Goal: Entertainment & Leisure: Browse casually

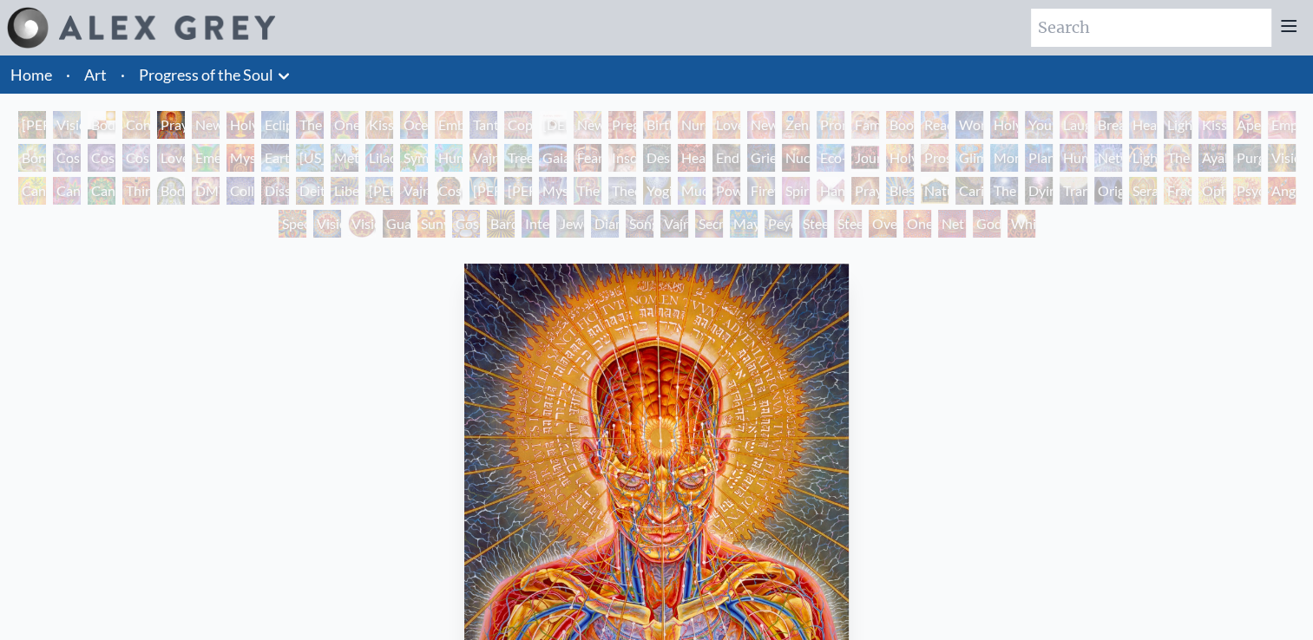
click at [444, 167] on div "Humming Bird" at bounding box center [449, 158] width 28 height 28
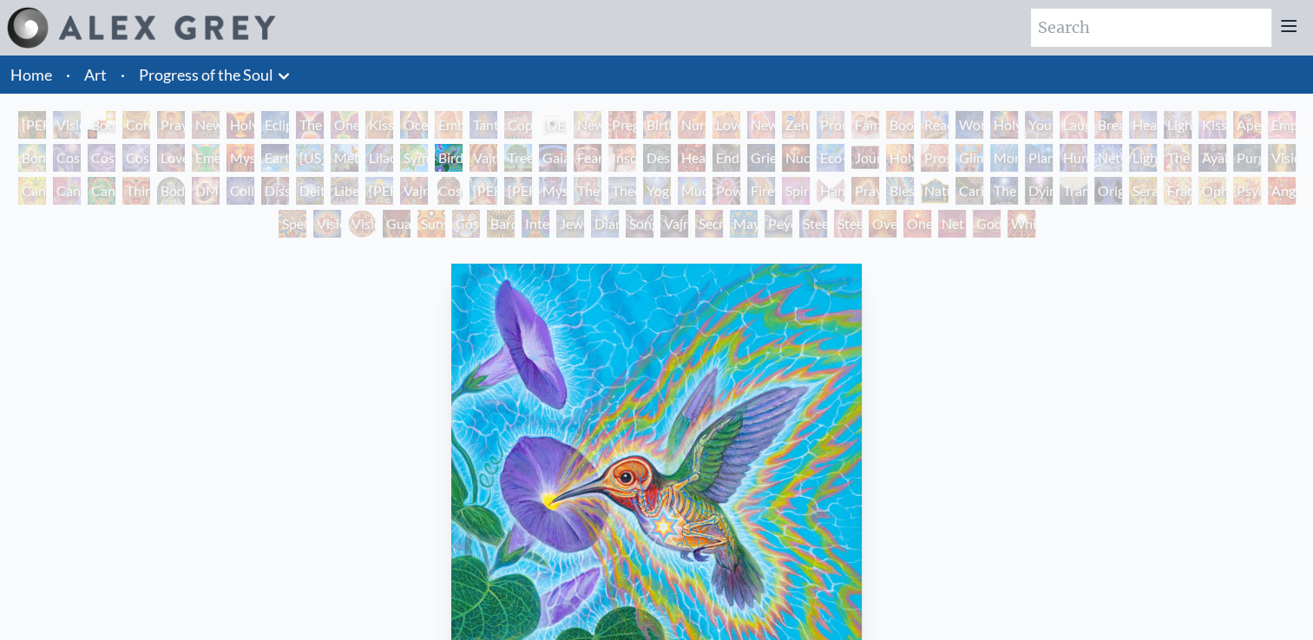
scroll to position [35, 0]
click at [561, 223] on div "Jewel Being" at bounding box center [570, 224] width 28 height 28
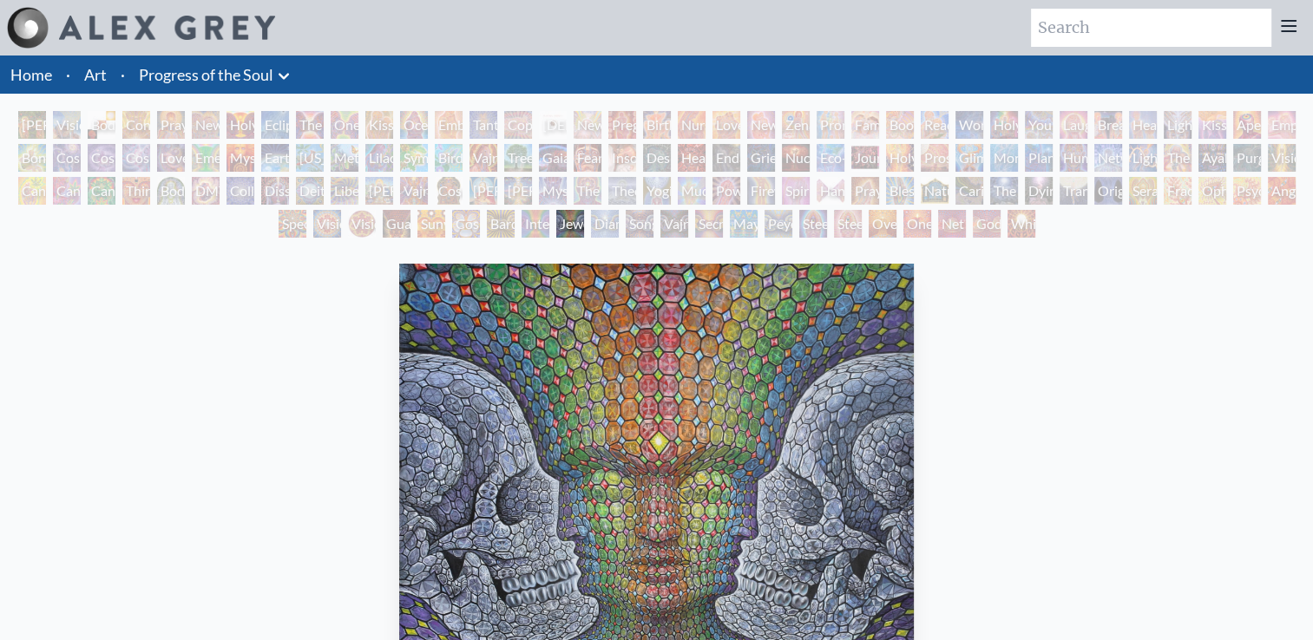
click at [505, 127] on div "Copulating" at bounding box center [518, 125] width 28 height 28
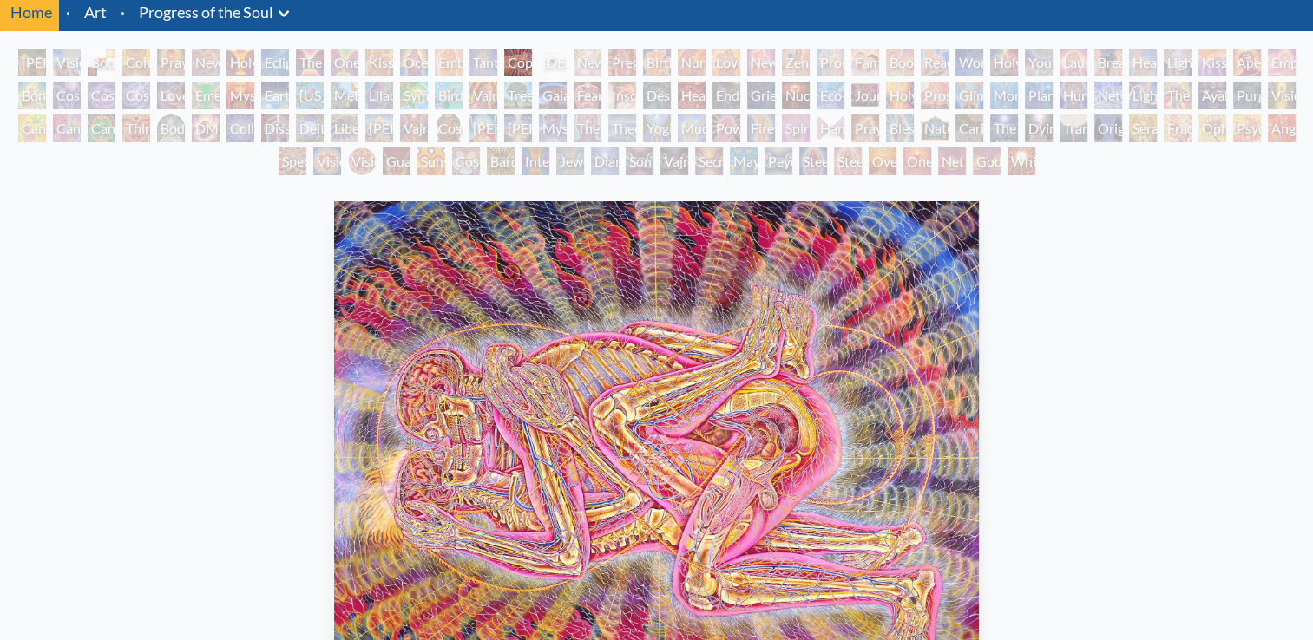
scroll to position [69, 0]
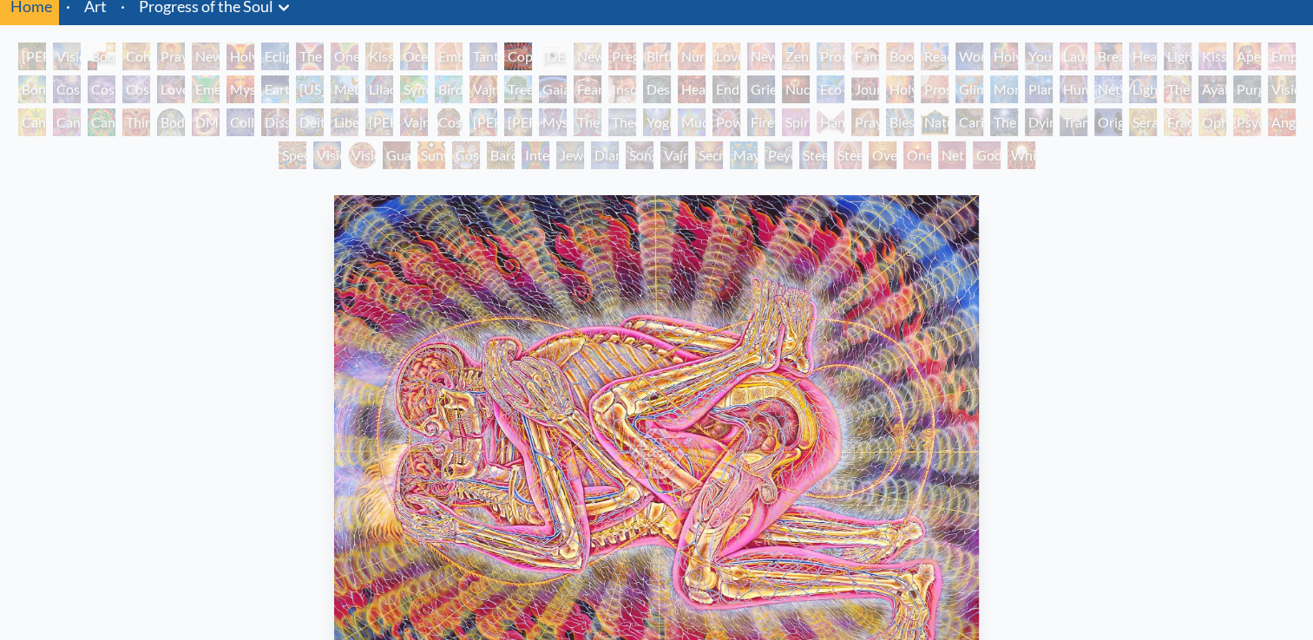
click at [721, 130] on div "Power to the Peaceful" at bounding box center [726, 122] width 28 height 28
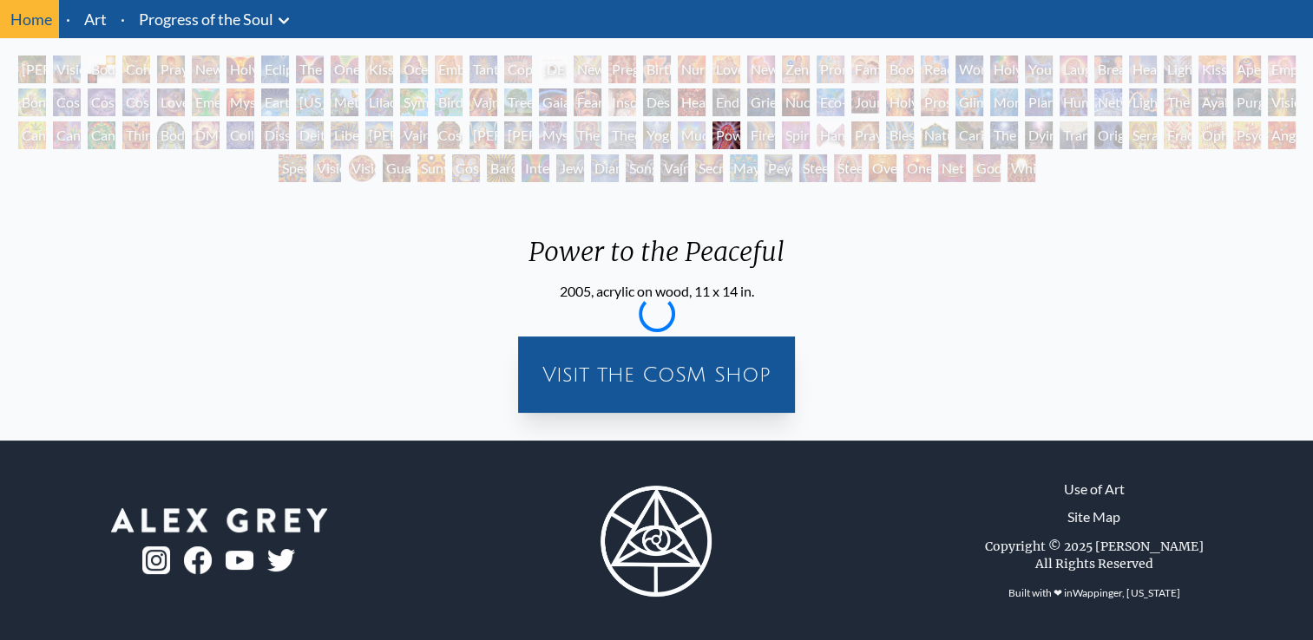
scroll to position [69, 0]
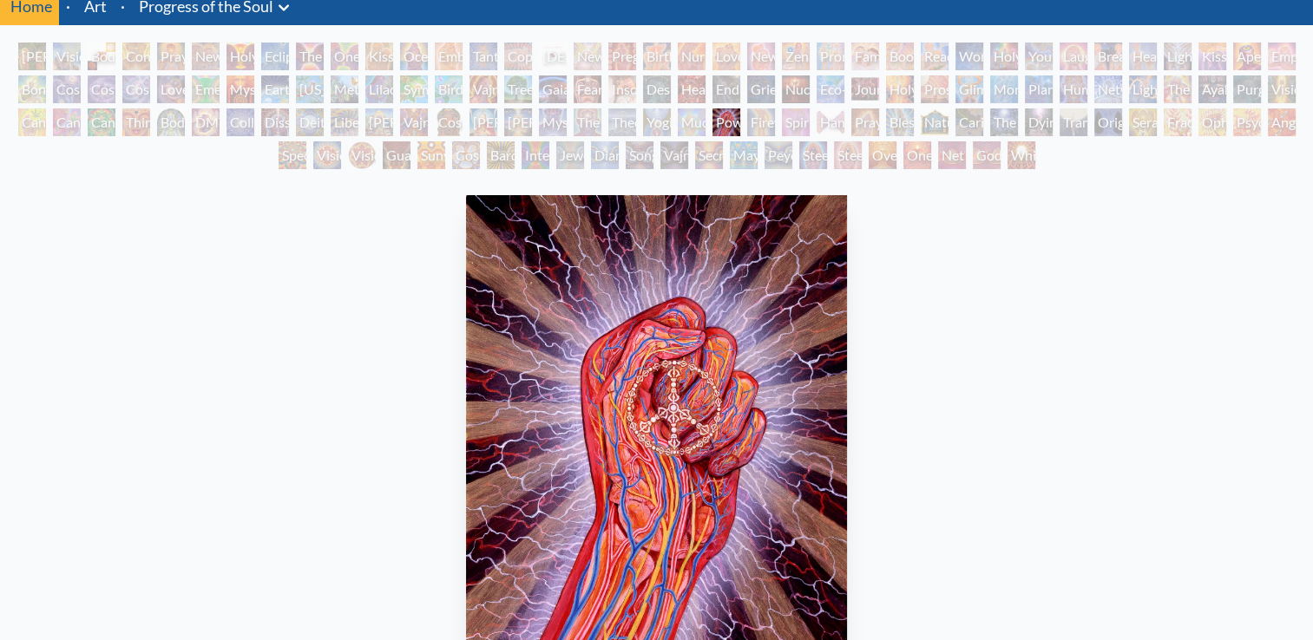
click at [878, 67] on div "Family" at bounding box center [865, 57] width 28 height 28
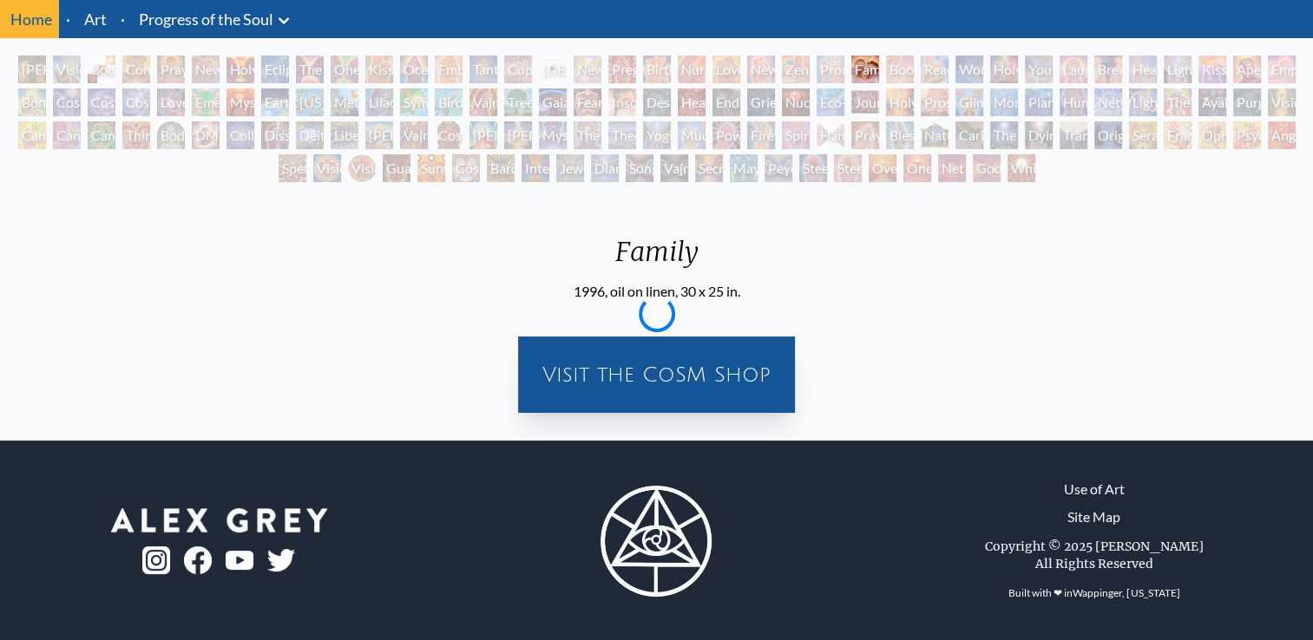
scroll to position [69, 0]
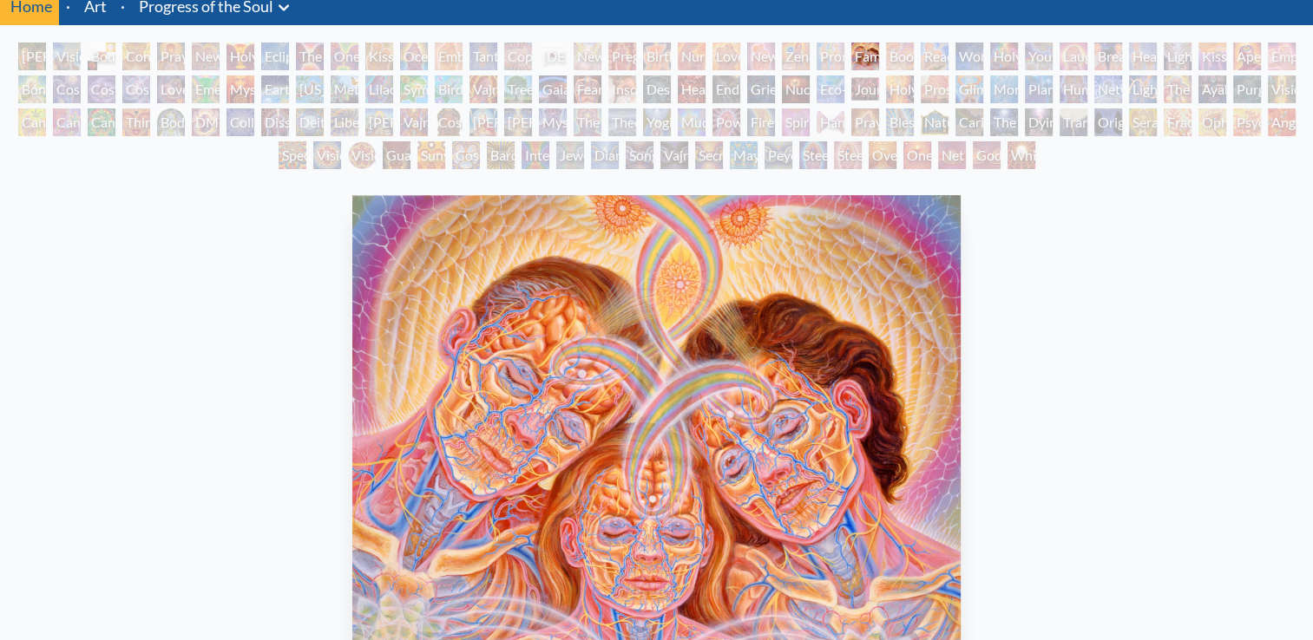
click at [417, 148] on div "Sunyata" at bounding box center [431, 155] width 28 height 28
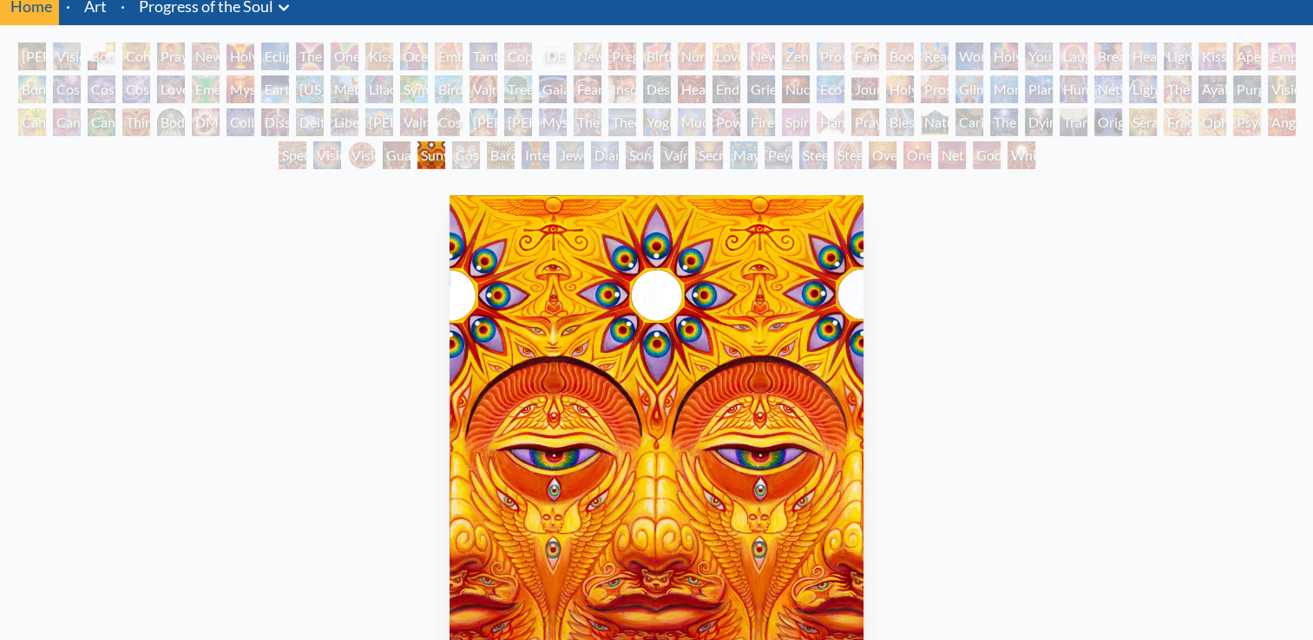
click at [163, 96] on div "Love is a Cosmic Force" at bounding box center [171, 89] width 28 height 28
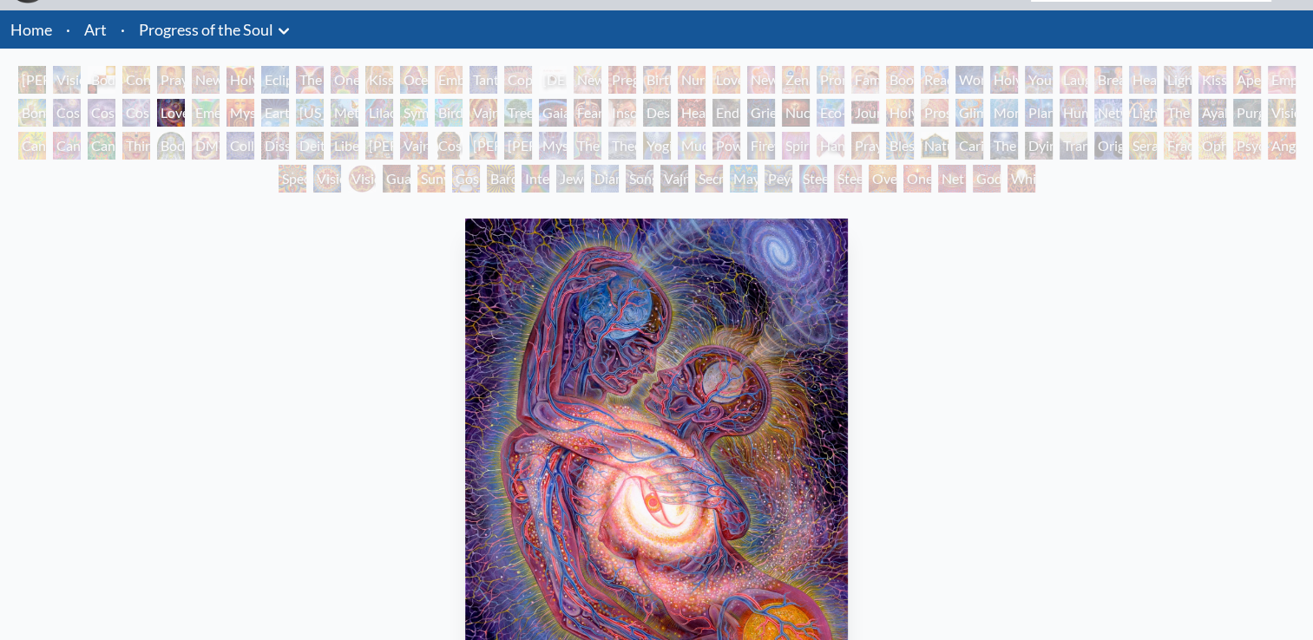
scroll to position [43, 0]
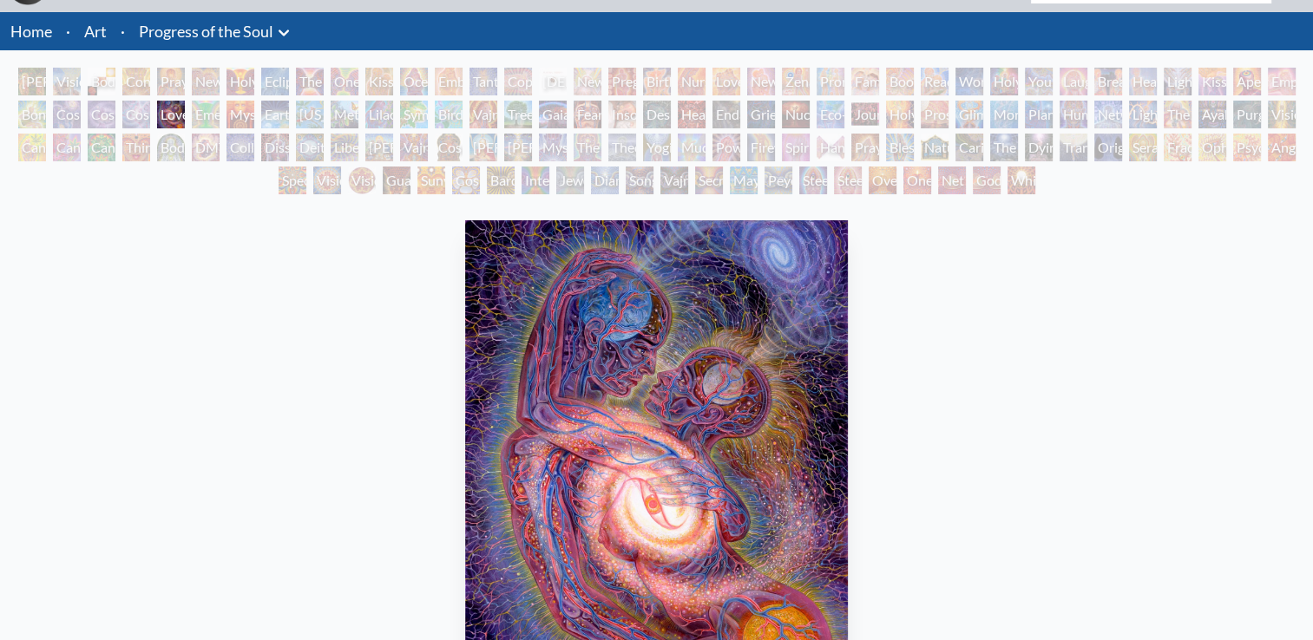
click at [946, 179] on div "Net of Being" at bounding box center [952, 181] width 28 height 28
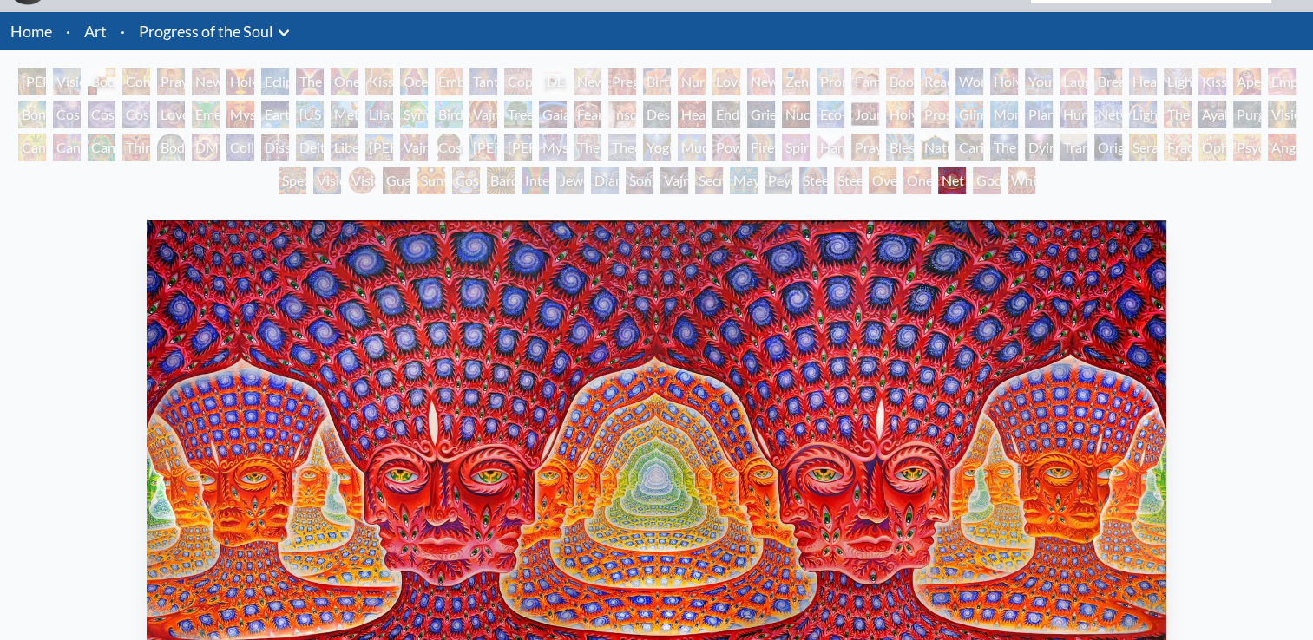
click at [383, 182] on div "Guardian of Infinite Vision" at bounding box center [397, 181] width 28 height 28
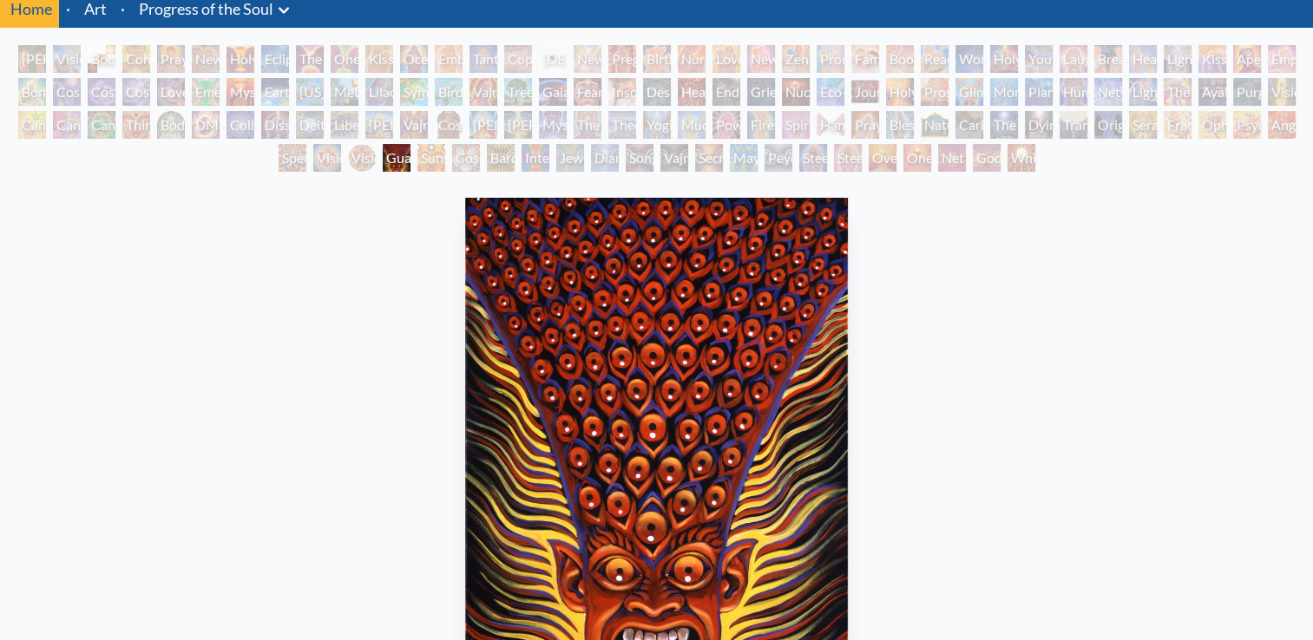
scroll to position [65, 0]
click at [354, 164] on div "Vision [PERSON_NAME]" at bounding box center [362, 159] width 28 height 28
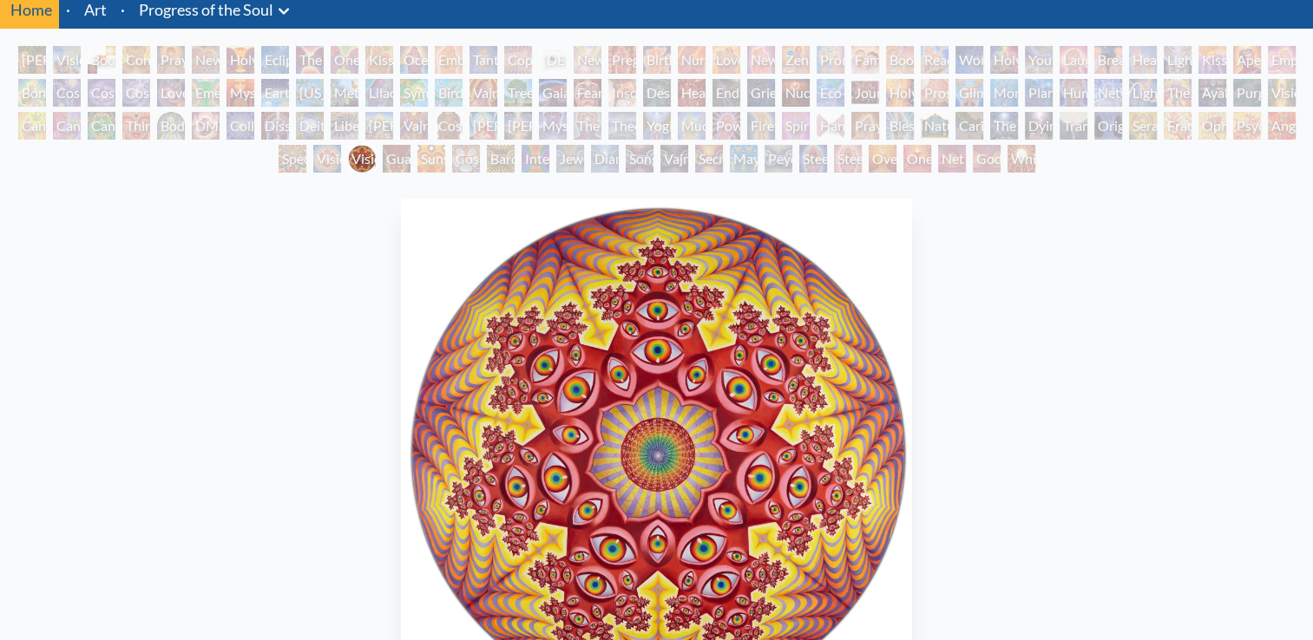
click at [279, 152] on div "Spectral Lotus" at bounding box center [293, 159] width 28 height 28
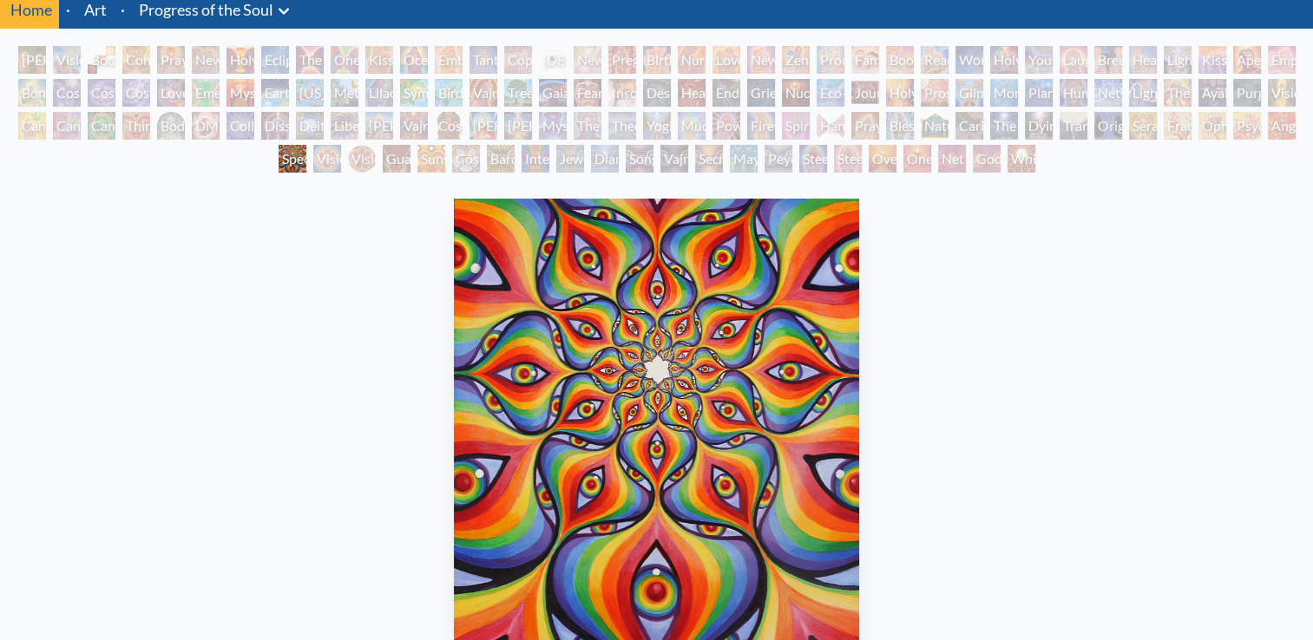
click at [27, 112] on div "Cannabis Mudra" at bounding box center [32, 126] width 28 height 28
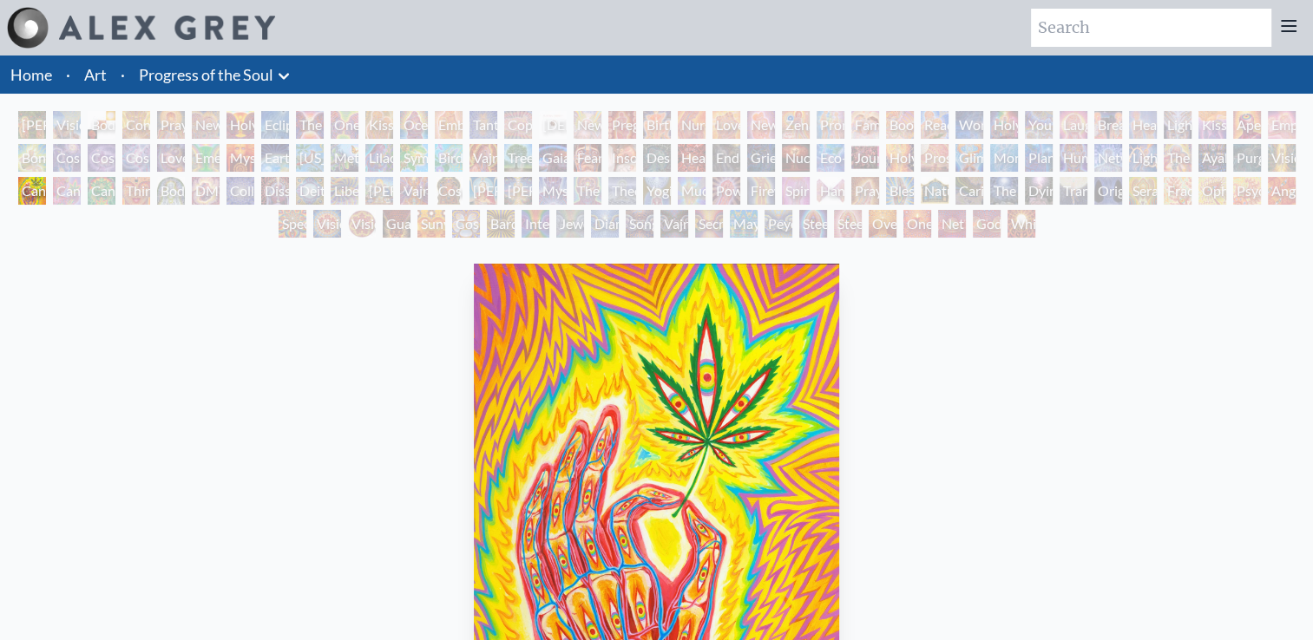
click at [69, 158] on div "Cosmic Creativity" at bounding box center [67, 158] width 28 height 28
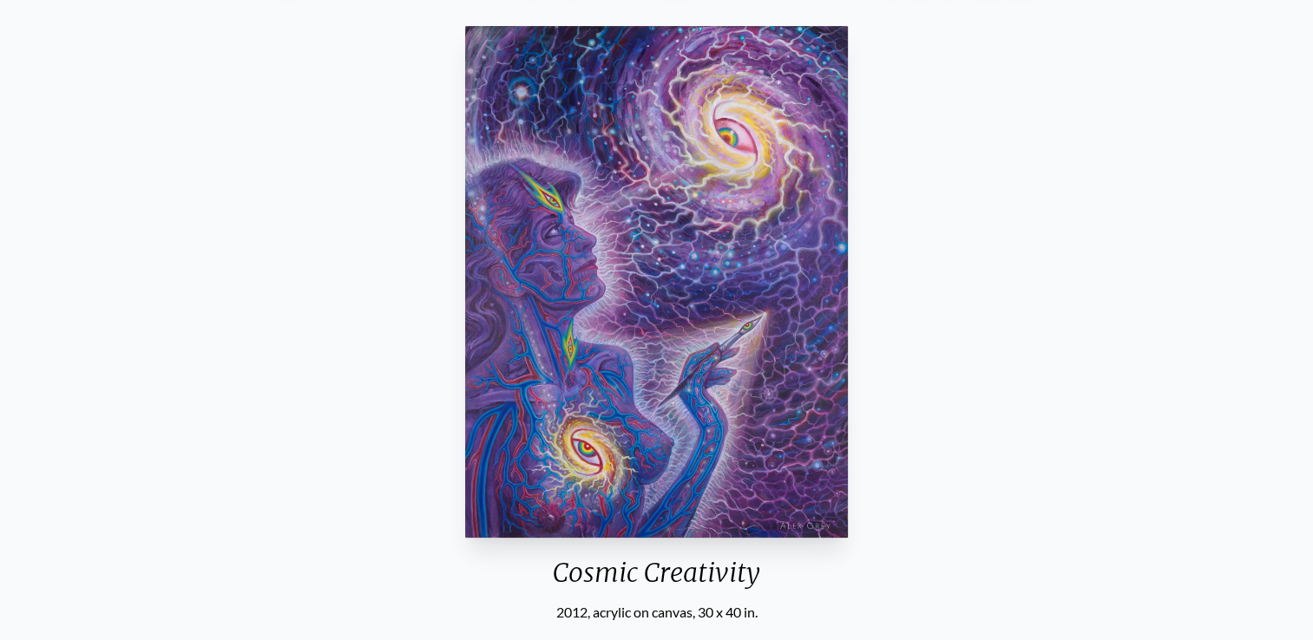
scroll to position [241, 0]
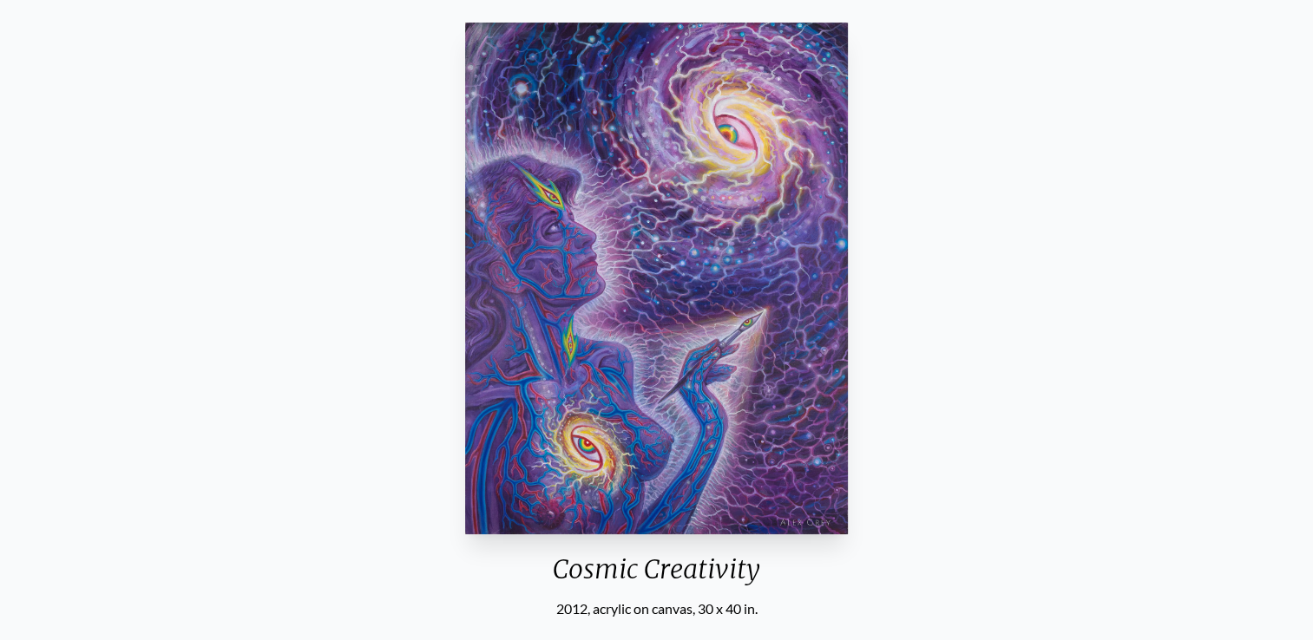
click at [696, 267] on img "39 / 133" at bounding box center [656, 279] width 383 height 512
click at [695, 258] on img "39 / 133" at bounding box center [656, 279] width 383 height 512
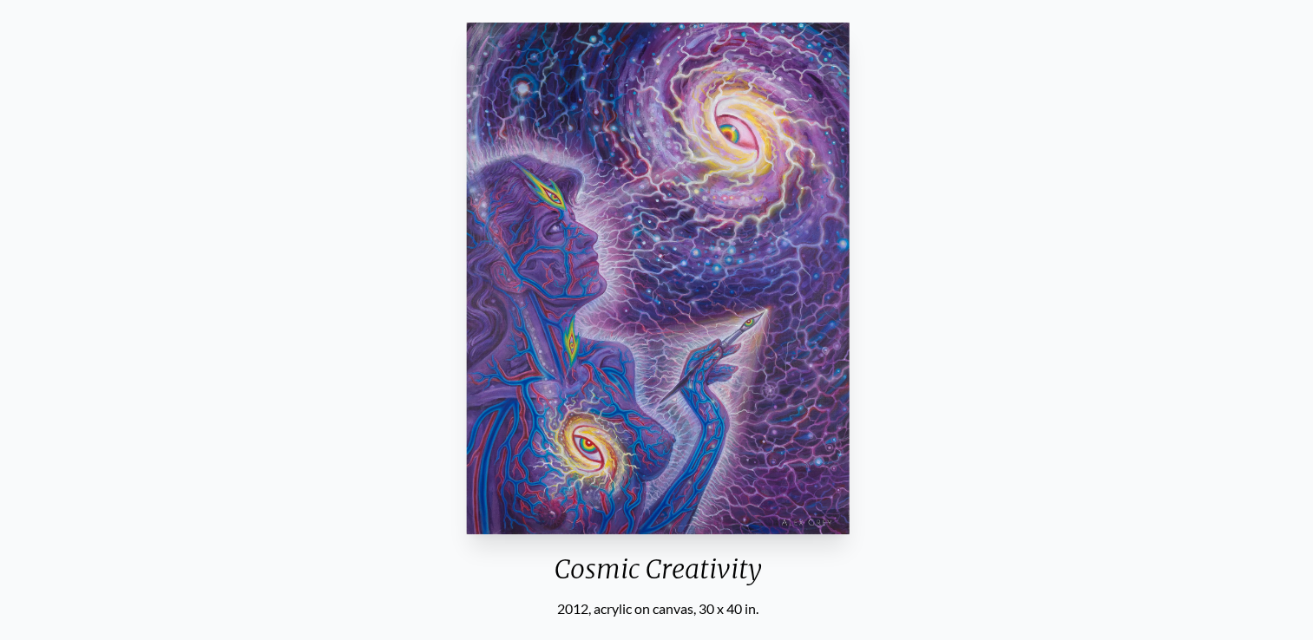
click at [576, 603] on div "Cosmic Creativity 2012, acrylic on canvas, 30 x 40 in." at bounding box center [657, 318] width 397 height 604
click at [562, 574] on div "Cosmic Creativity" at bounding box center [657, 576] width 397 height 45
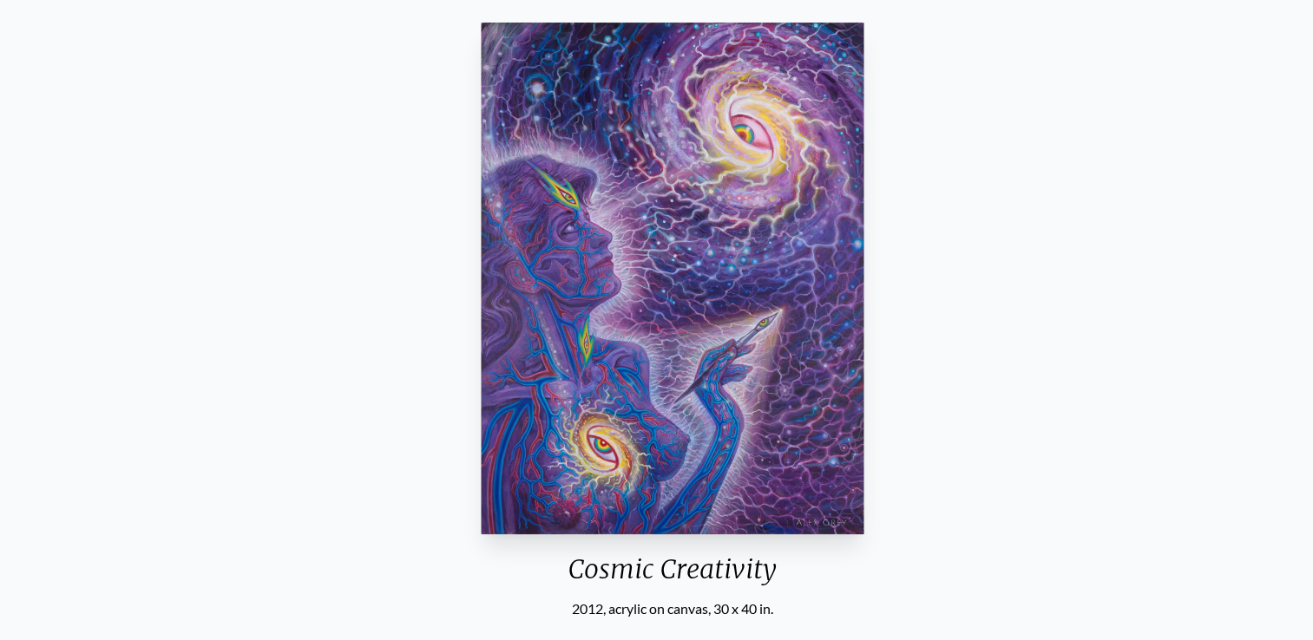
click at [560, 571] on div "Cosmic Creativity" at bounding box center [672, 576] width 397 height 45
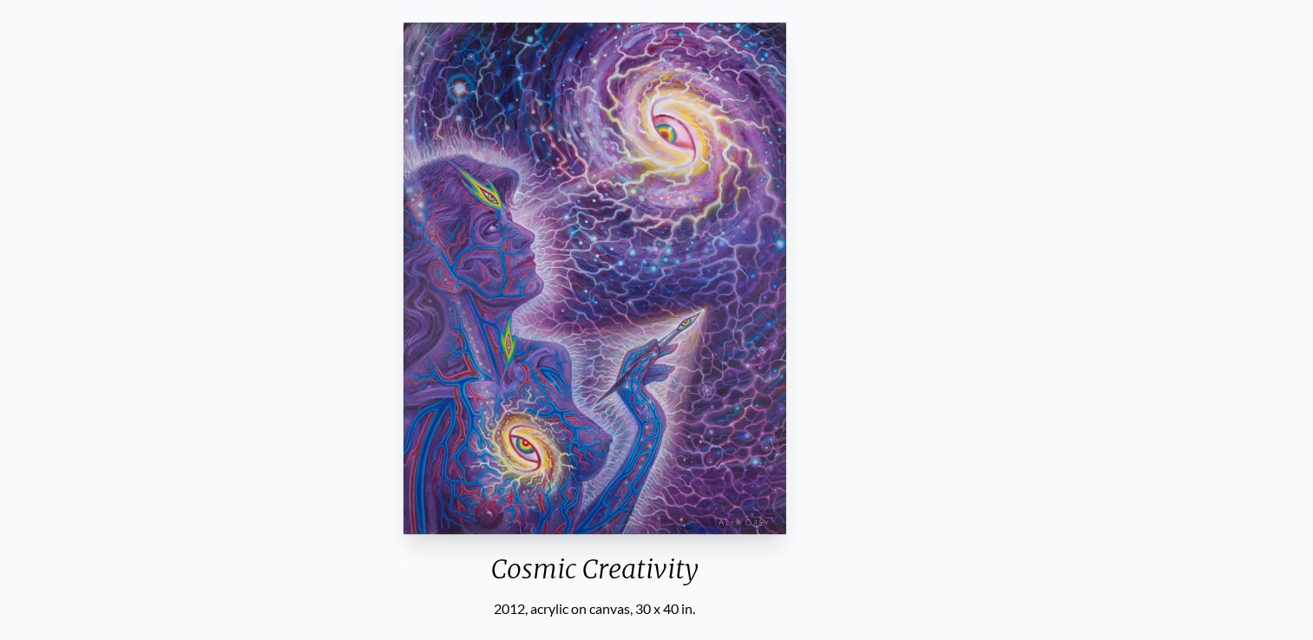
click at [697, 557] on div "Cosmic Creativity" at bounding box center [595, 576] width 397 height 45
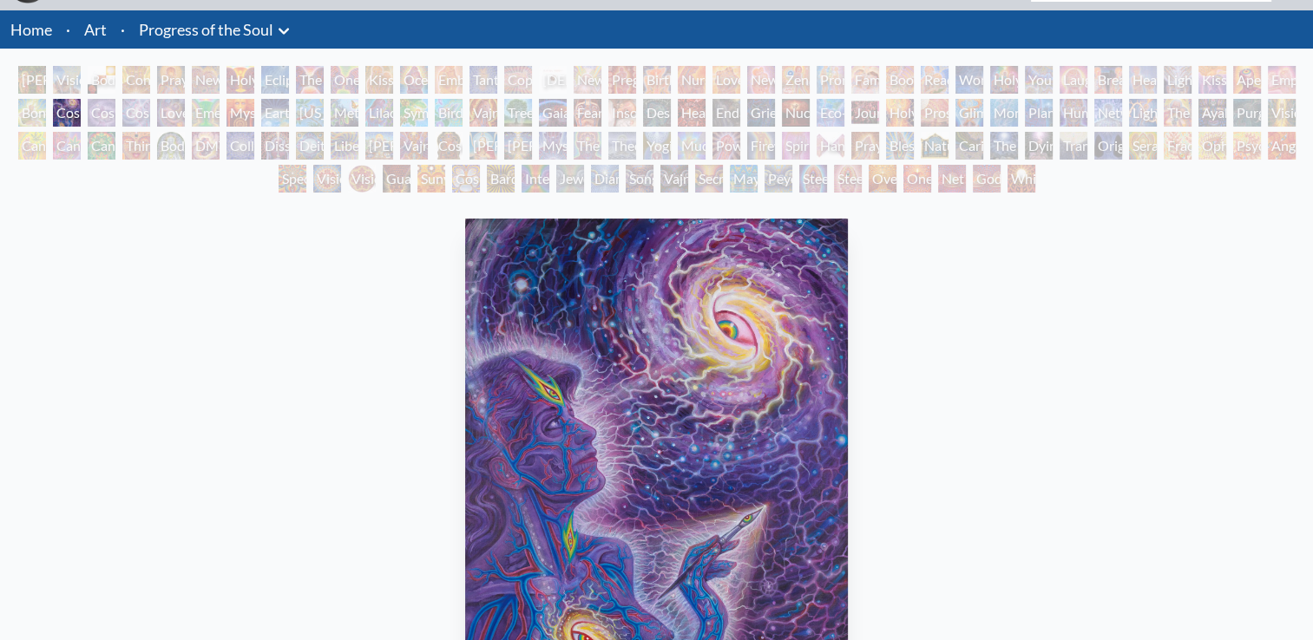
scroll to position [0, 0]
